Goal: Information Seeking & Learning: Learn about a topic

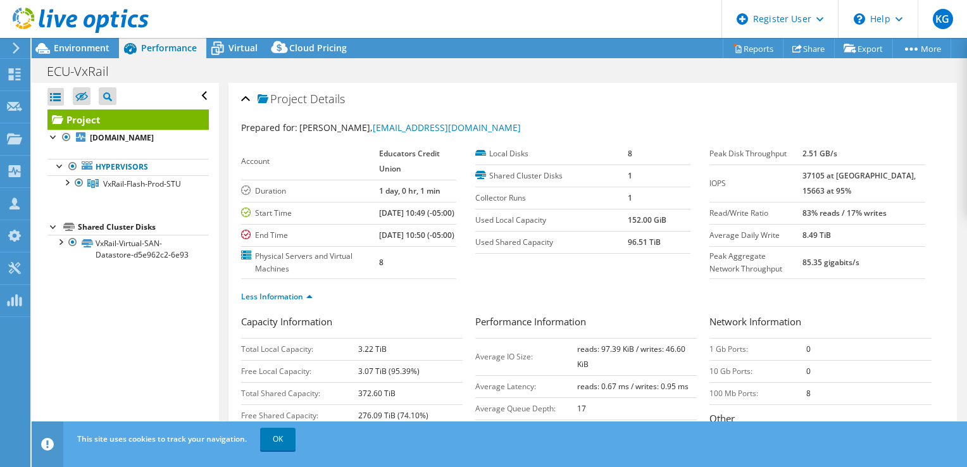
select select "USD"
click at [236, 48] on span "Virtual" at bounding box center [243, 48] width 29 height 12
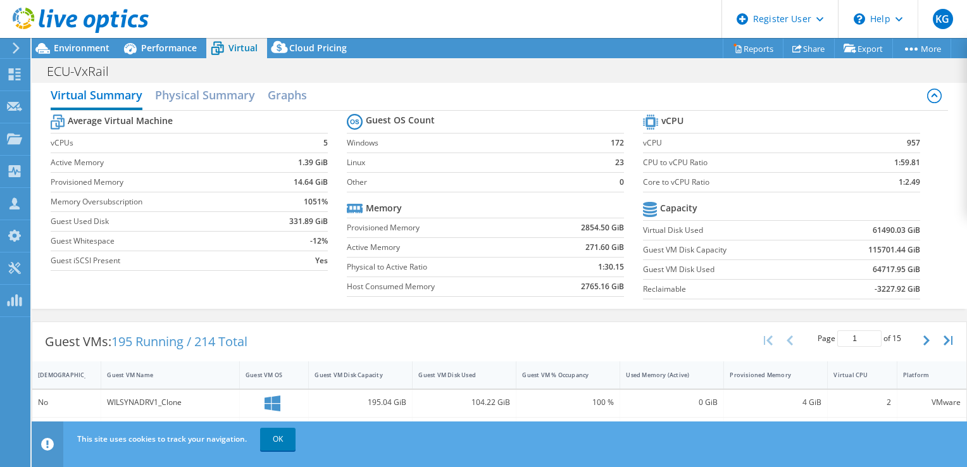
scroll to position [9, 0]
click at [89, 57] on div "Environment" at bounding box center [75, 48] width 87 height 20
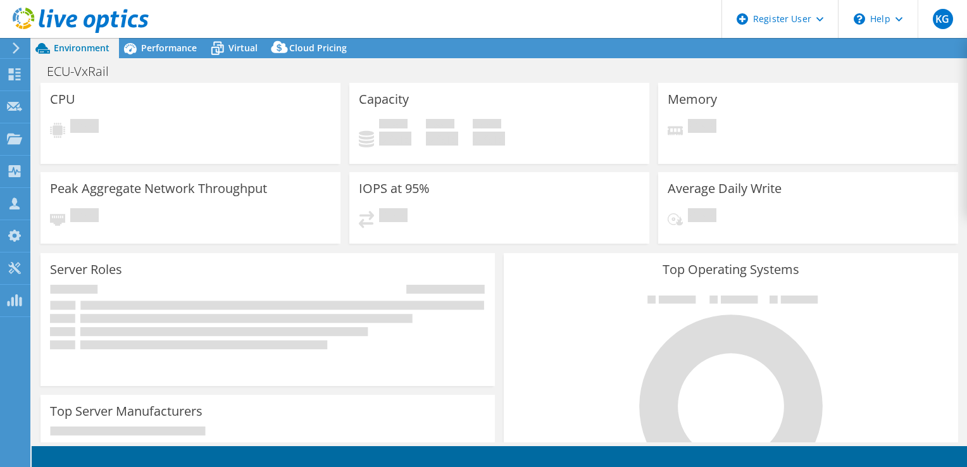
select select "USD"
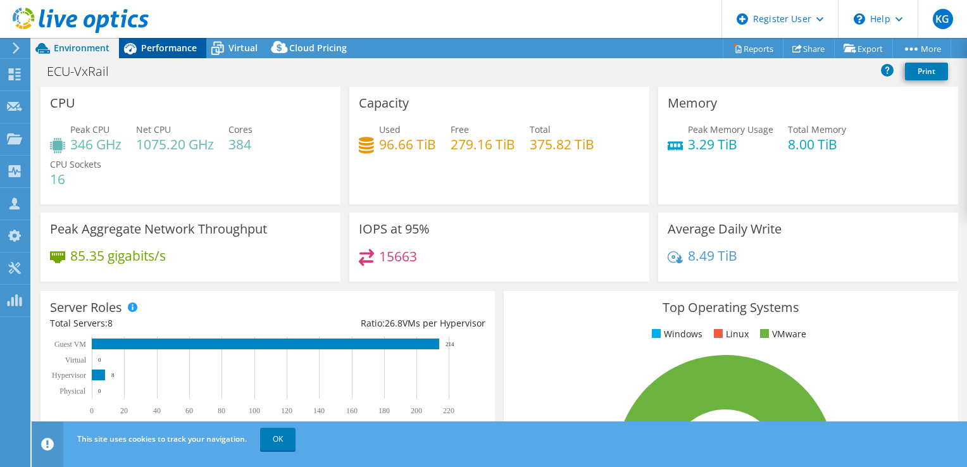
click at [182, 47] on span "Performance" at bounding box center [169, 48] width 56 height 12
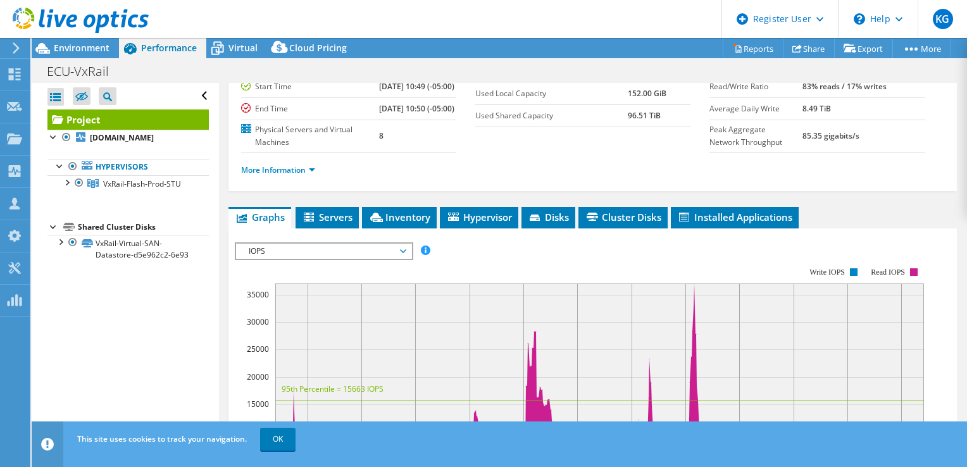
scroll to position [129, 0]
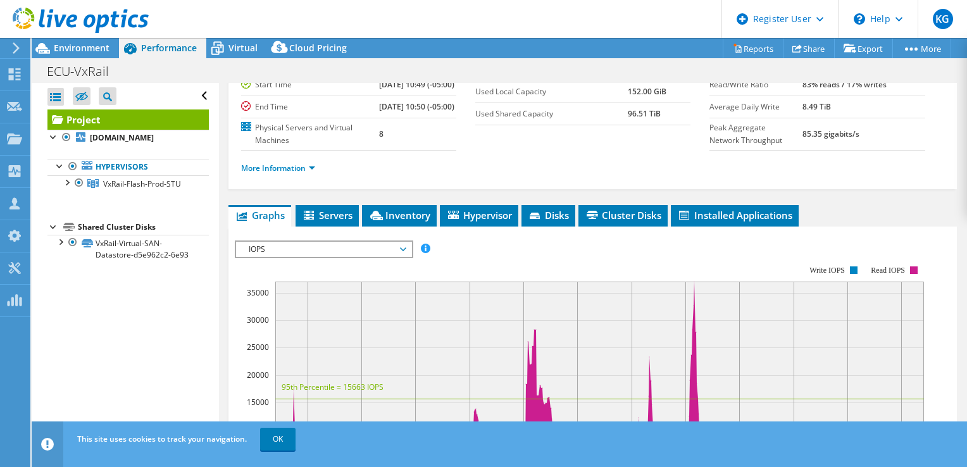
click at [347, 257] on span "IOPS" at bounding box center [323, 249] width 163 height 15
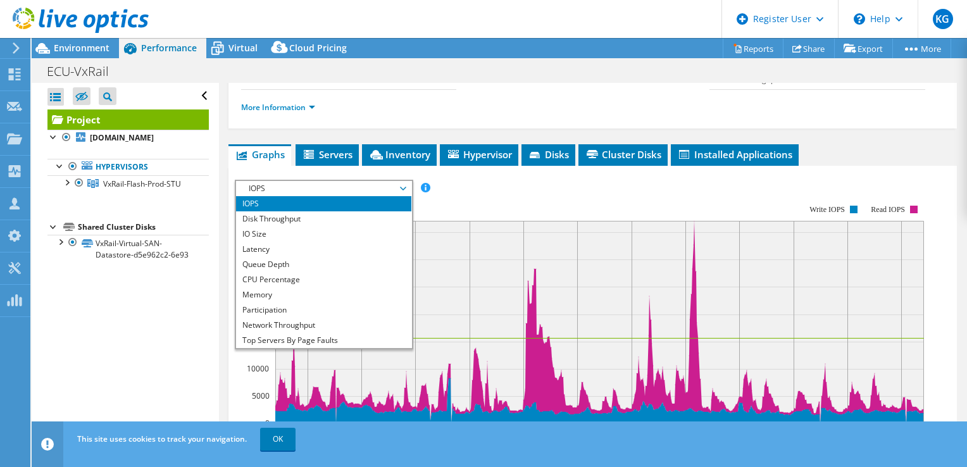
scroll to position [190, 0]
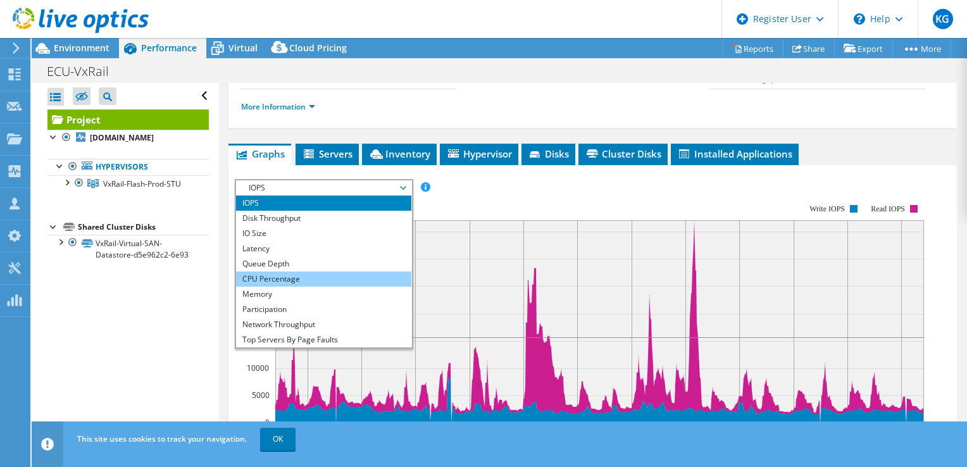
click at [303, 287] on li "CPU Percentage" at bounding box center [323, 279] width 175 height 15
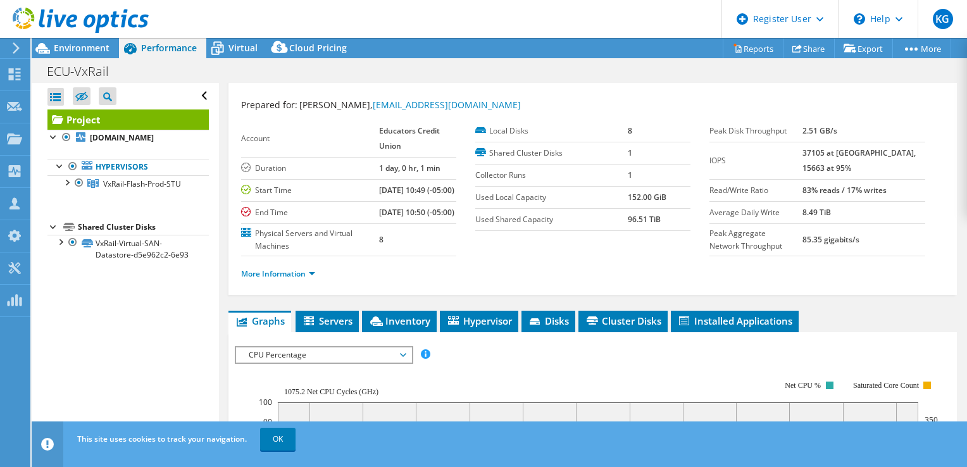
scroll to position [23, 0]
click at [302, 279] on link "More Information" at bounding box center [278, 273] width 74 height 11
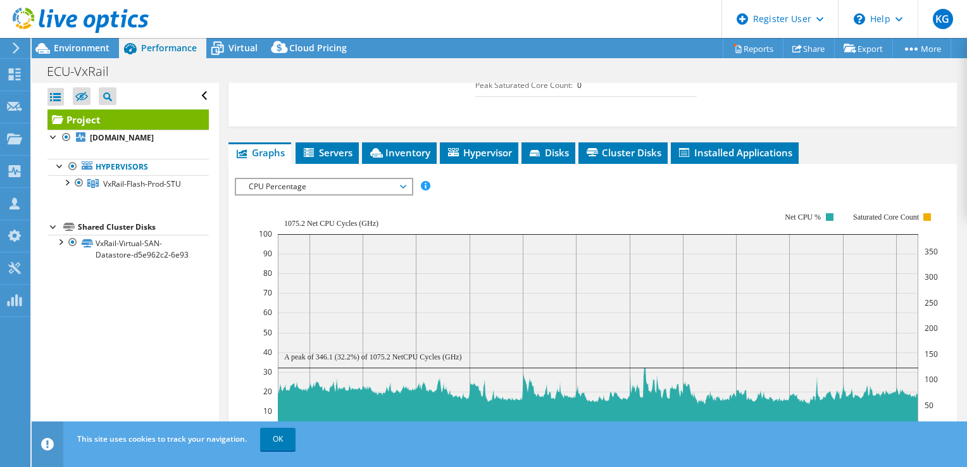
scroll to position [405, 0]
click at [408, 159] on span "Inventory" at bounding box center [399, 152] width 62 height 13
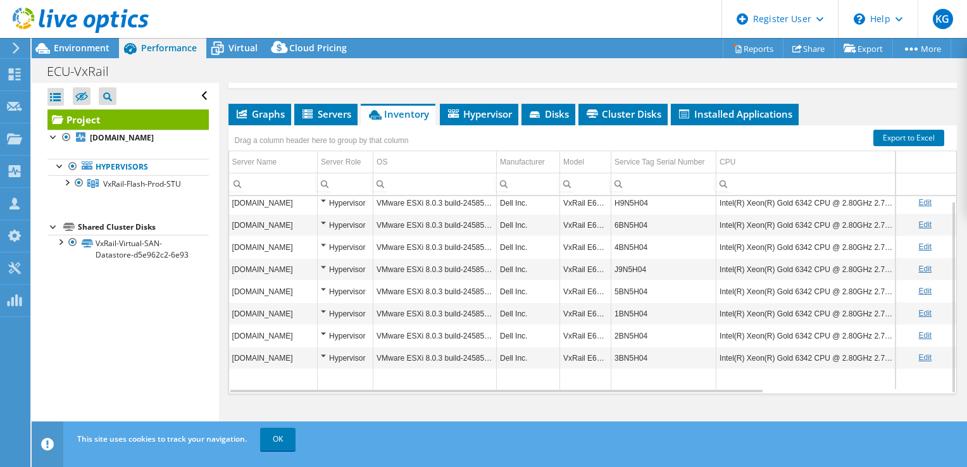
scroll to position [466, 0]
click at [798, 362] on td "Intel(R) Xeon(R) Gold 6342 CPU @ 2.80GHz 2.79 GHz" at bounding box center [809, 358] width 184 height 22
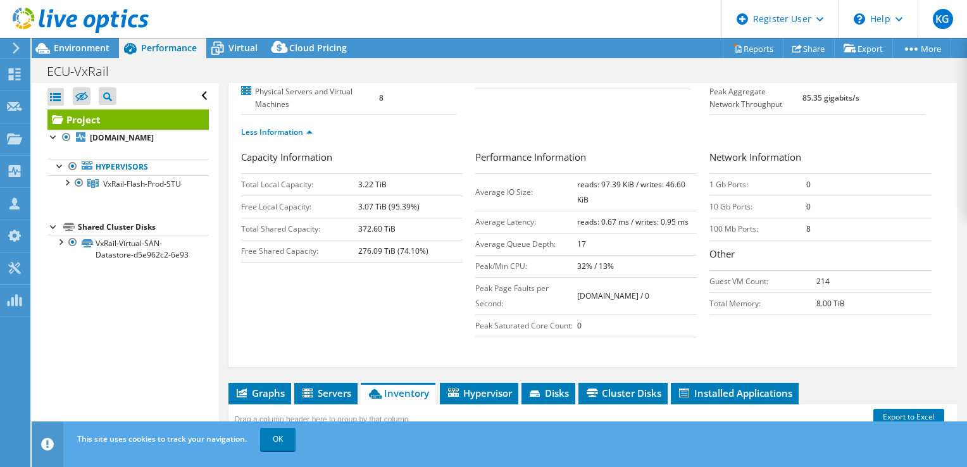
scroll to position [152, 0]
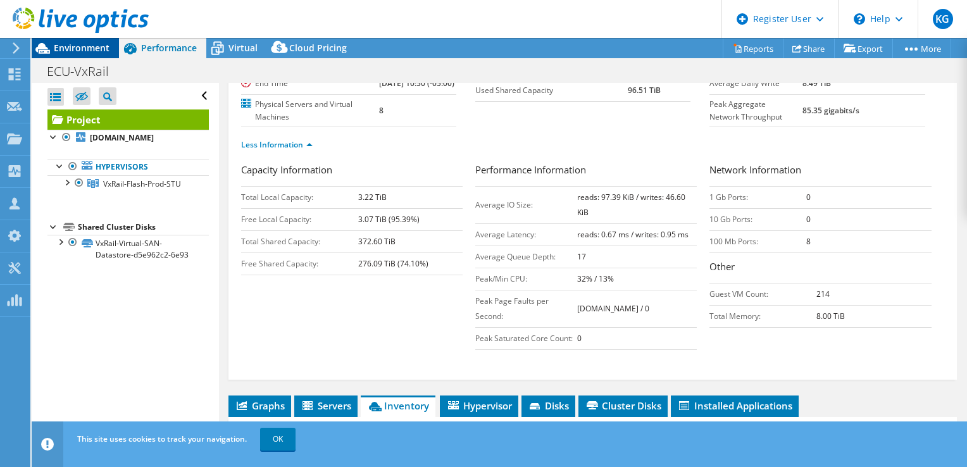
click at [95, 42] on span "Environment" at bounding box center [82, 48] width 56 height 12
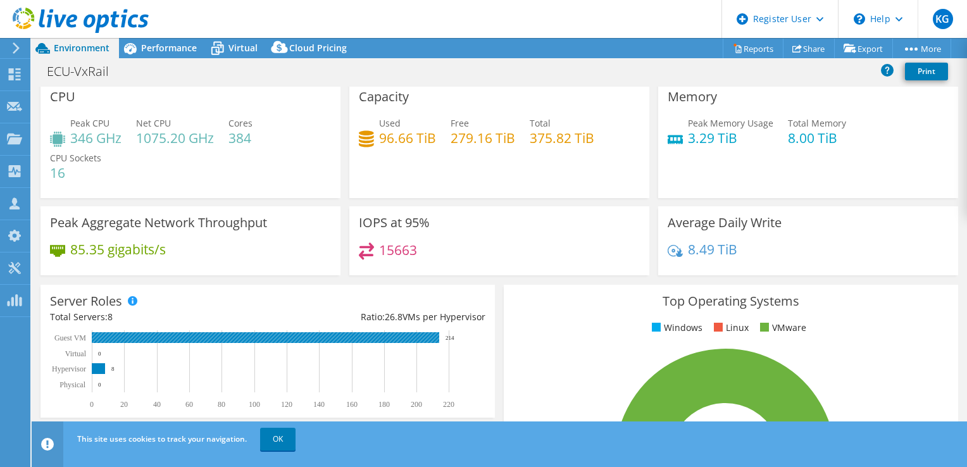
scroll to position [5, 0]
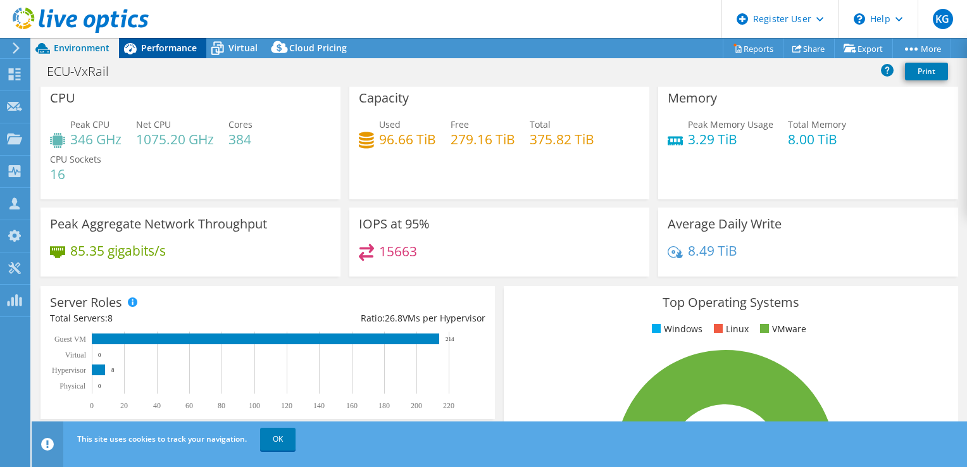
click at [178, 42] on span "Performance" at bounding box center [169, 48] width 56 height 12
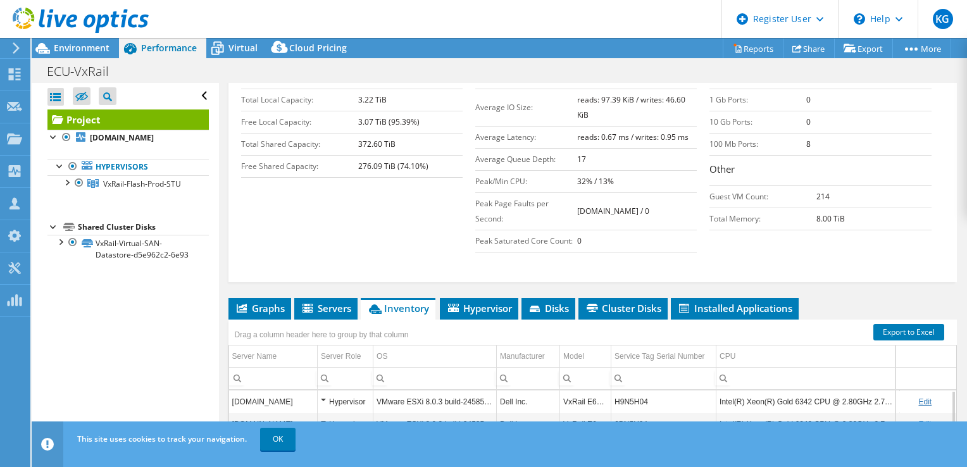
scroll to position [247, 0]
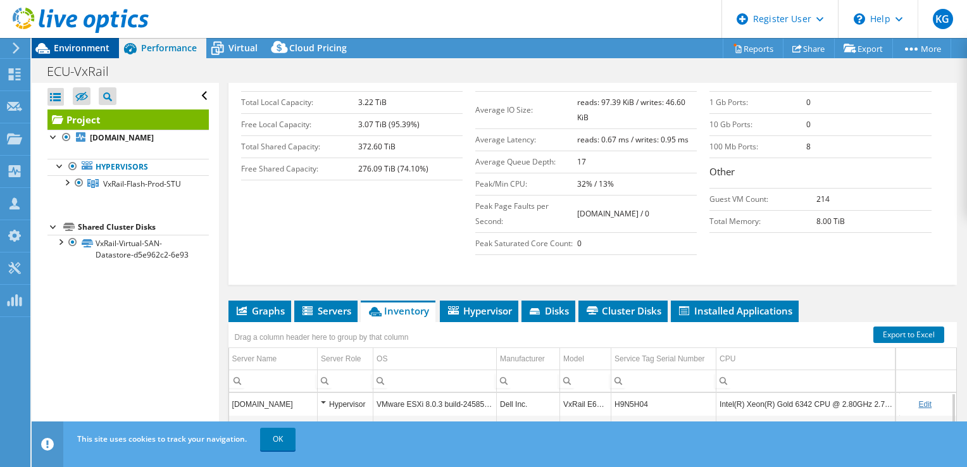
click at [81, 49] on span "Environment" at bounding box center [82, 48] width 56 height 12
